Goal: Transaction & Acquisition: Purchase product/service

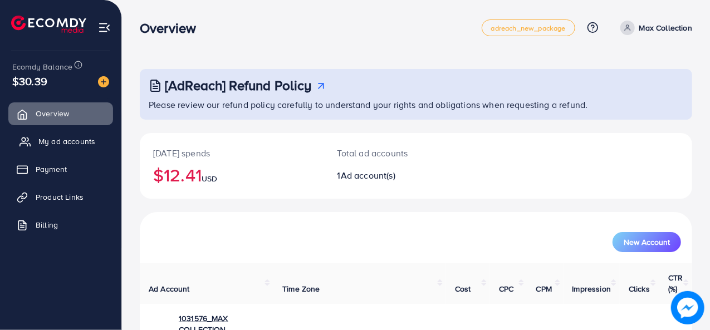
click at [57, 144] on span "My ad accounts" at bounding box center [66, 141] width 57 height 11
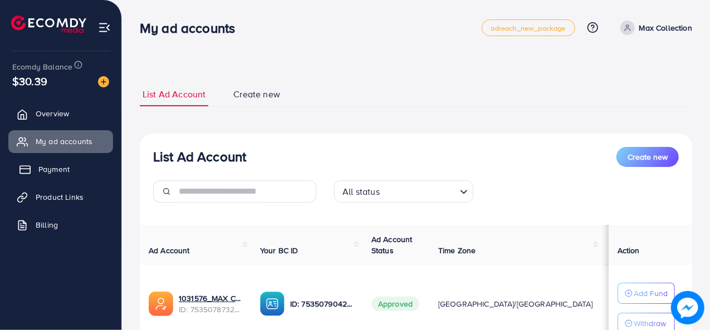
click at [43, 172] on span "Payment" at bounding box center [53, 169] width 31 height 11
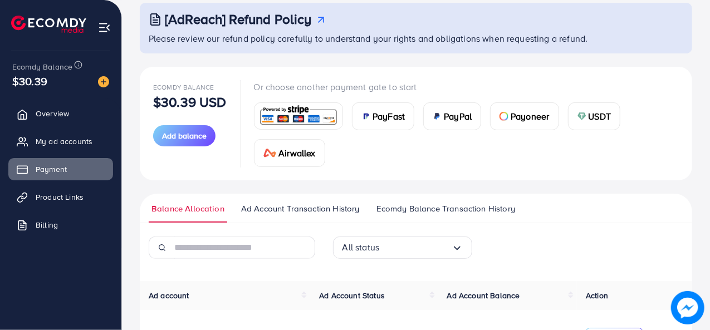
scroll to position [76, 0]
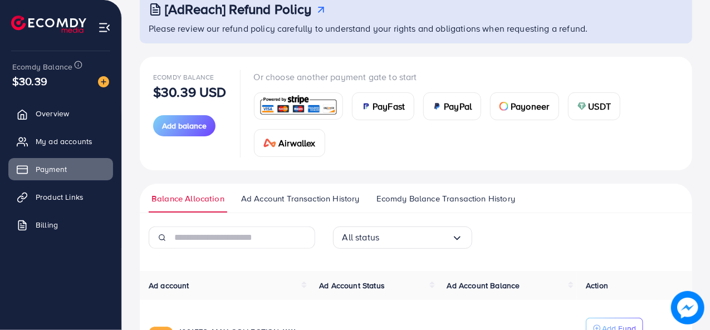
click at [373, 112] on span "PayFast" at bounding box center [389, 106] width 32 height 13
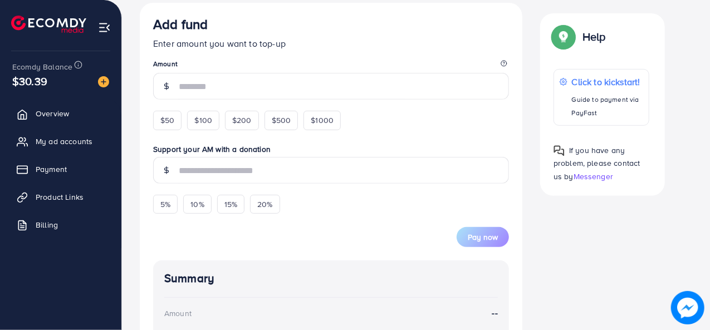
scroll to position [214, 0]
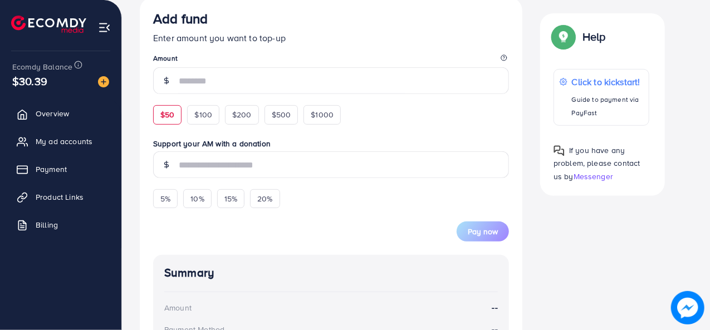
click at [159, 119] on div "$50" at bounding box center [167, 114] width 28 height 19
type input "**"
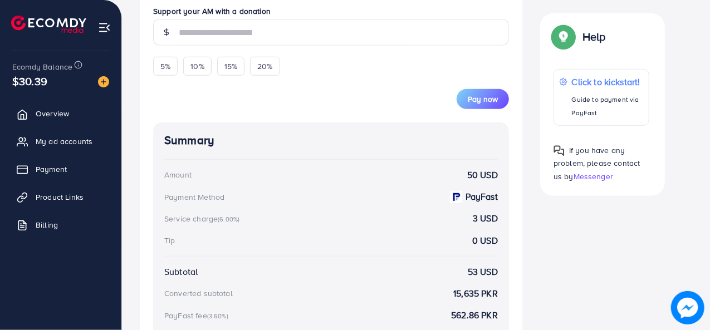
scroll to position [483, 0]
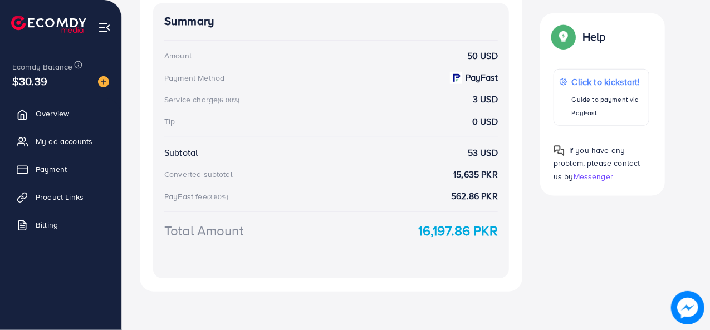
drag, startPoint x: 515, startPoint y: 232, endPoint x: 412, endPoint y: 228, distance: 103.1
click at [412, 228] on div "Add fund Enter amount you want to top-up Amount ** This amount is suitable $50 …" at bounding box center [331, 10] width 383 height 563
click at [411, 263] on div "Summary Amount 50 USD Payment Method PayFast Service charge (6.00%) 3 USD Tip 0…" at bounding box center [331, 140] width 356 height 275
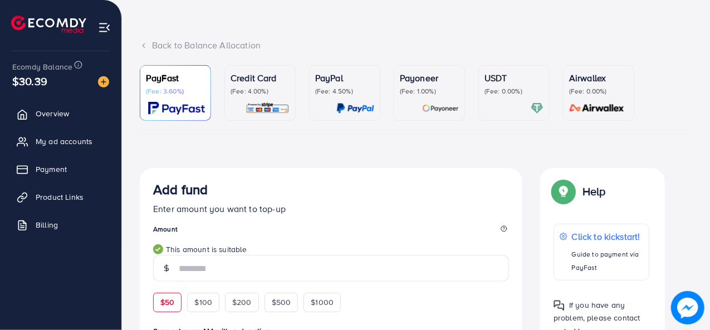
scroll to position [13, 0]
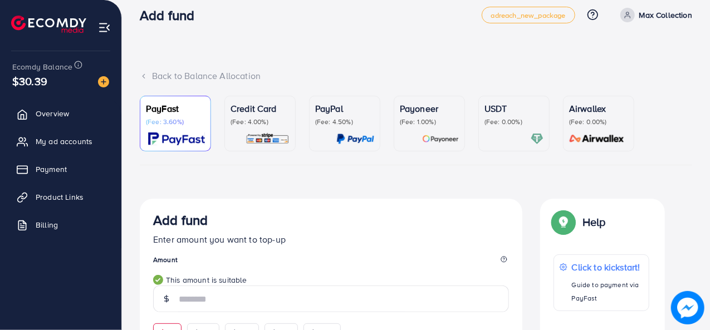
click at [500, 118] on p "(Fee: 0.00%)" at bounding box center [513, 121] width 59 height 9
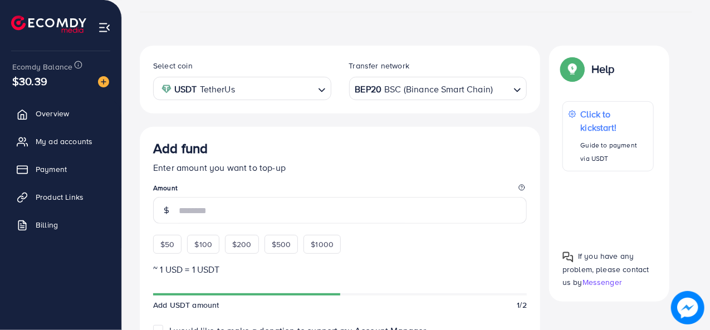
scroll to position [168, 0]
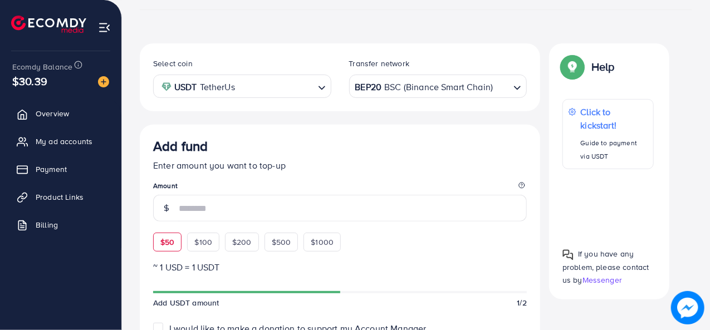
click at [161, 244] on span "$50" at bounding box center [167, 242] width 14 height 11
type input "**"
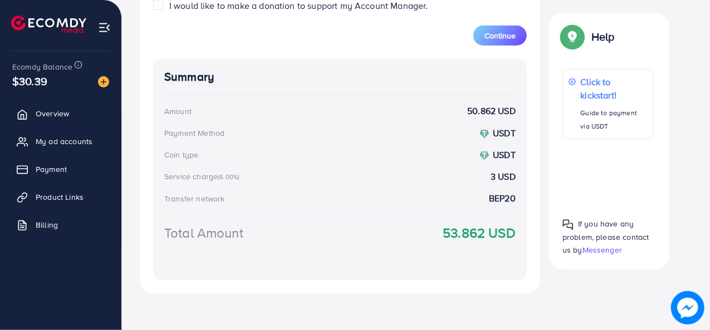
scroll to position [510, 0]
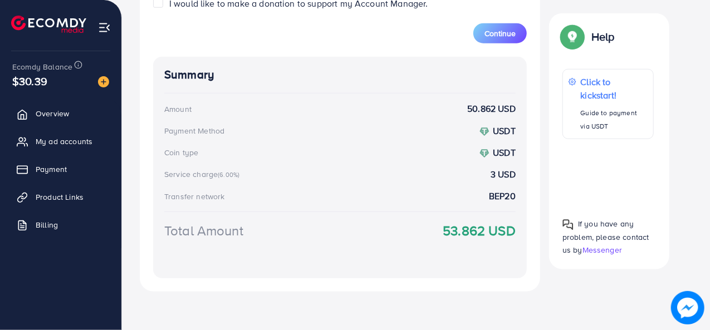
click at [470, 228] on strong "53.862 USD" at bounding box center [479, 230] width 73 height 19
click at [466, 230] on strong "53.862 USD" at bounding box center [479, 230] width 73 height 19
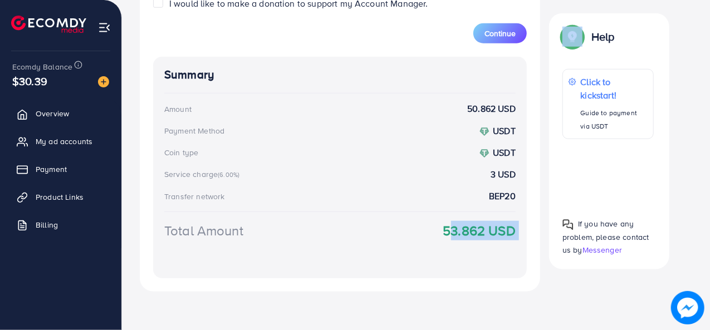
click at [471, 265] on div "Total Amount 53.862 USD" at bounding box center [339, 244] width 351 height 46
